Goal: Obtain resource: Obtain resource

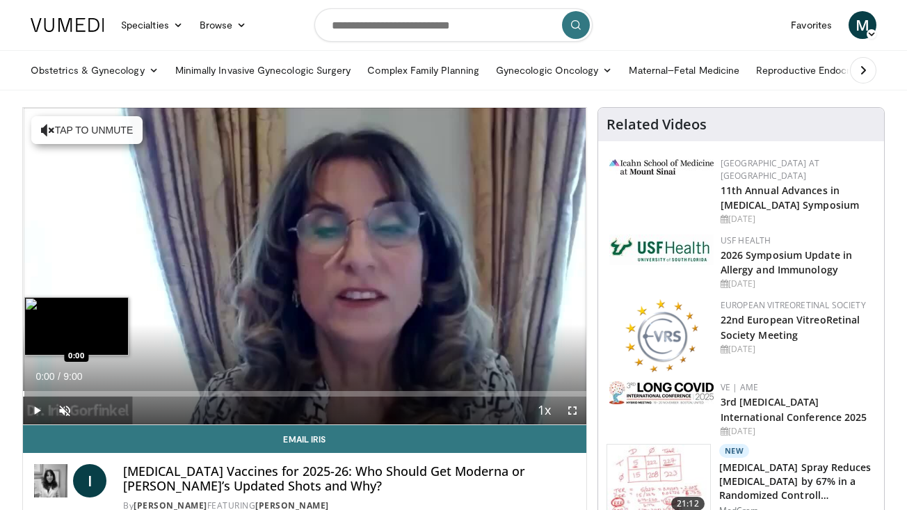
drag, startPoint x: 31, startPoint y: 394, endPoint x: 23, endPoint y: 394, distance: 8.3
click at [23, 394] on div "Progress Bar" at bounding box center [23, 394] width 1 height 6
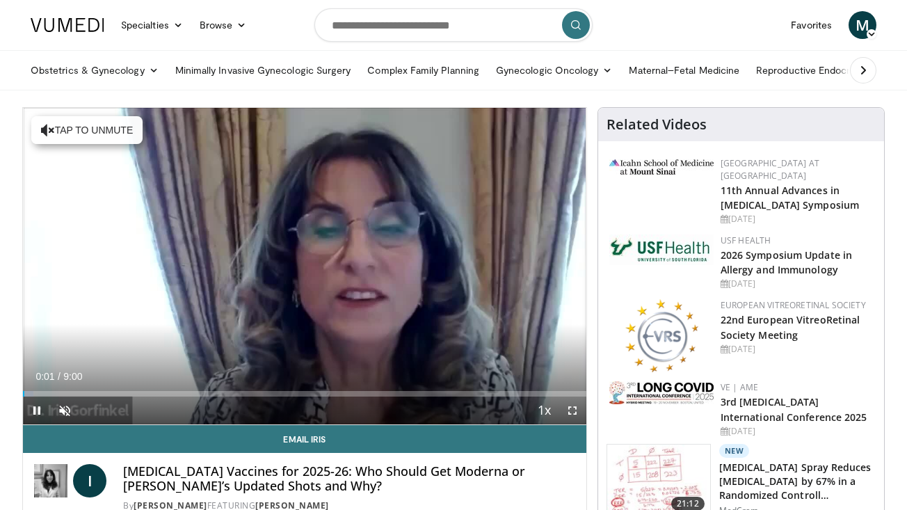
click at [37, 410] on span "Video Player" at bounding box center [37, 410] width 28 height 28
click at [60, 408] on span "Video Player" at bounding box center [65, 410] width 28 height 28
click at [37, 409] on span "Video Player" at bounding box center [37, 410] width 28 height 28
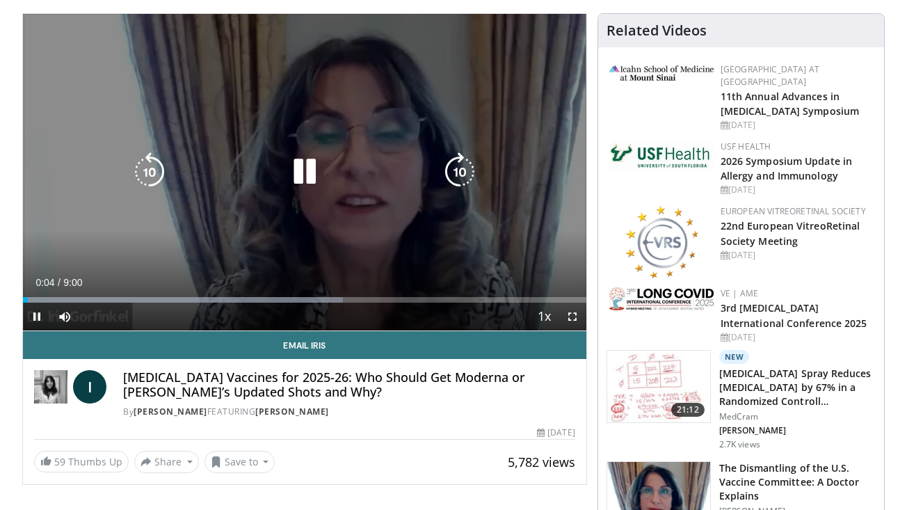
scroll to position [97, 0]
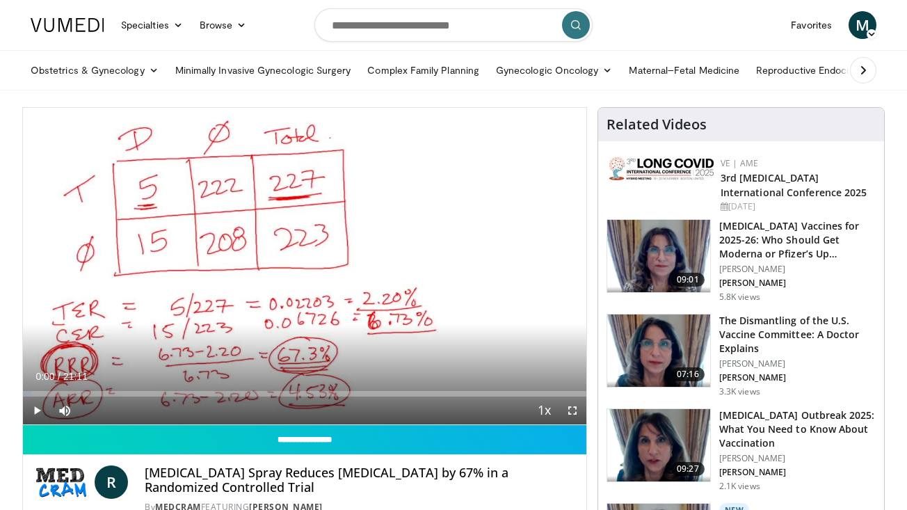
click at [667, 268] on img at bounding box center [658, 256] width 103 height 72
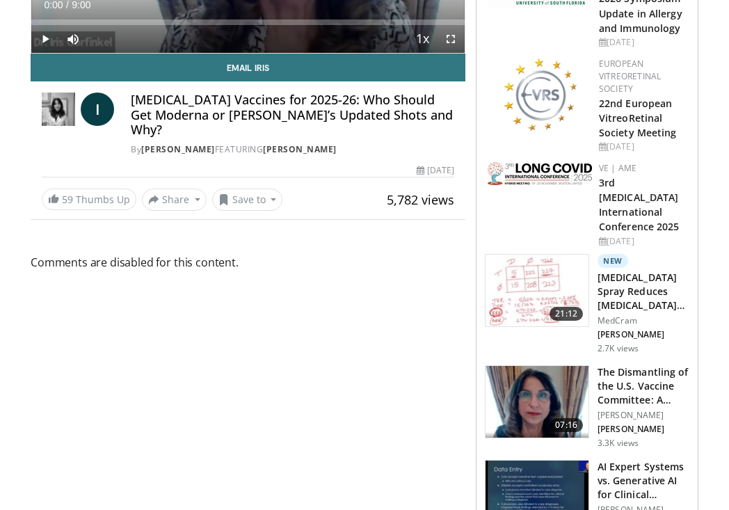
scroll to position [303, 0]
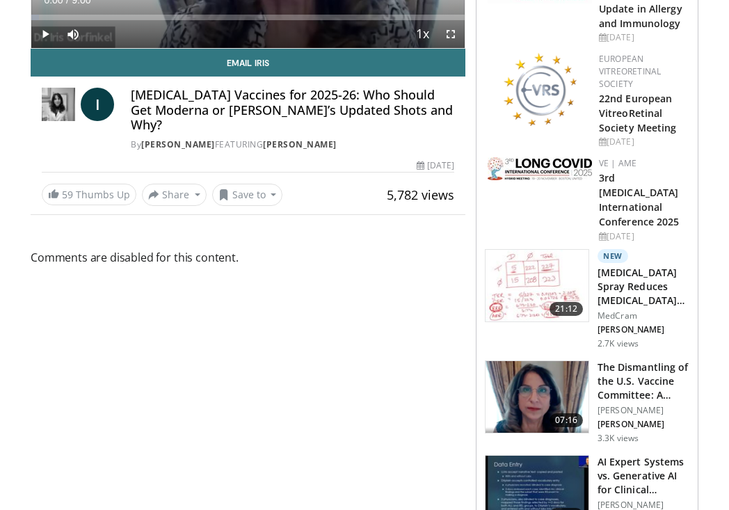
click at [544, 180] on img at bounding box center [539, 168] width 104 height 23
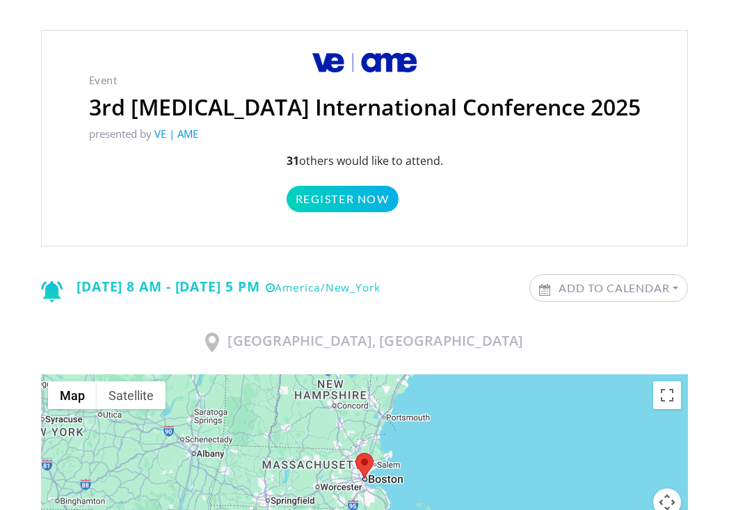
scroll to position [95, 0]
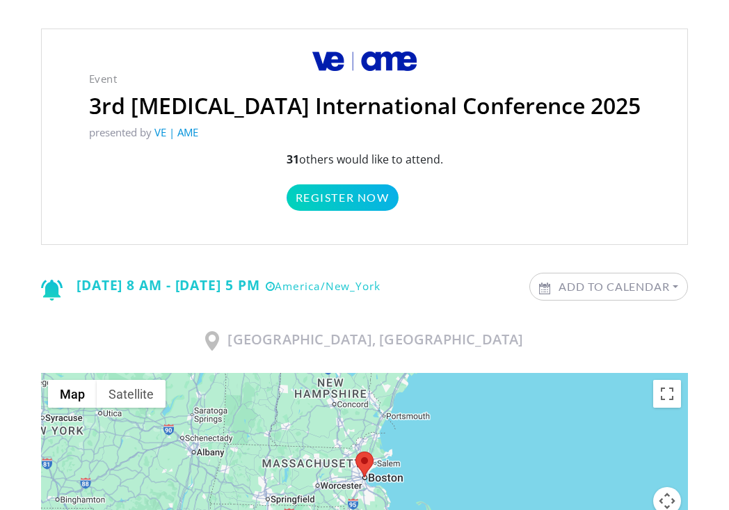
click at [567, 289] on link "Add to Calendar" at bounding box center [608, 286] width 157 height 26
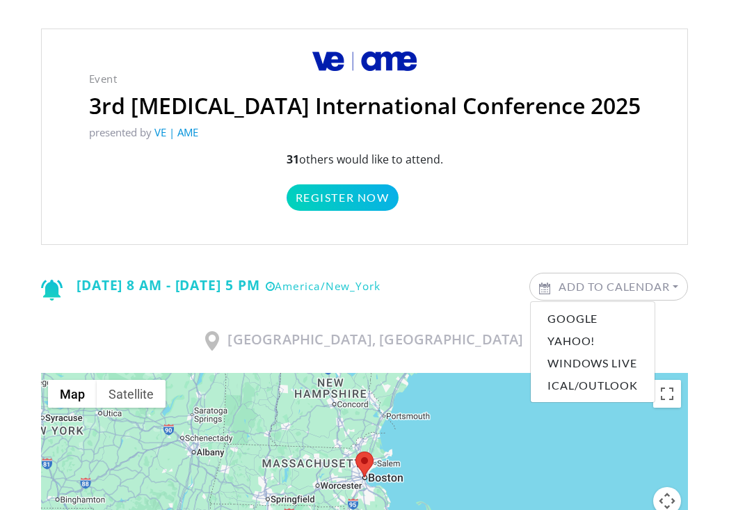
click at [567, 289] on link "Add to Calendar" at bounding box center [608, 286] width 157 height 26
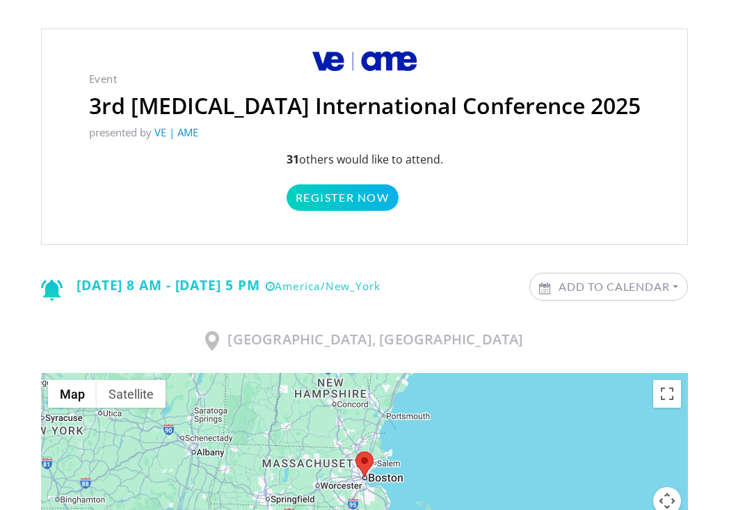
click at [567, 289] on link "Add to Calendar" at bounding box center [608, 286] width 157 height 26
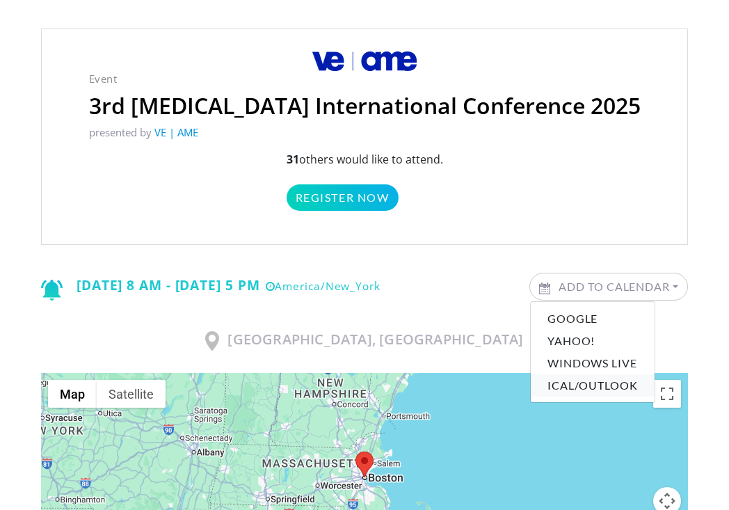
click at [593, 389] on link "iCal/Outlook" at bounding box center [592, 385] width 124 height 22
